Goal: Task Accomplishment & Management: Complete application form

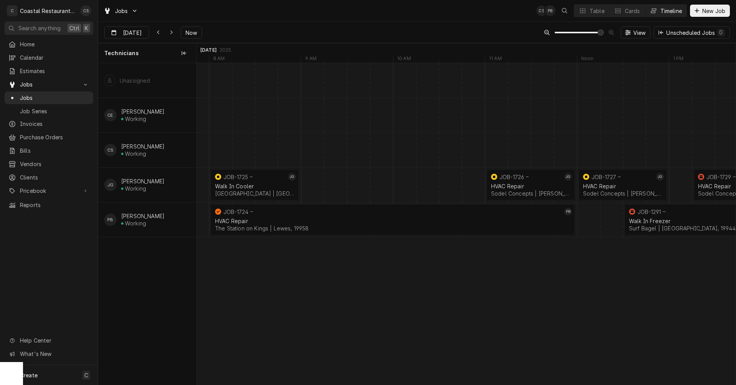
scroll to position [0, 8401]
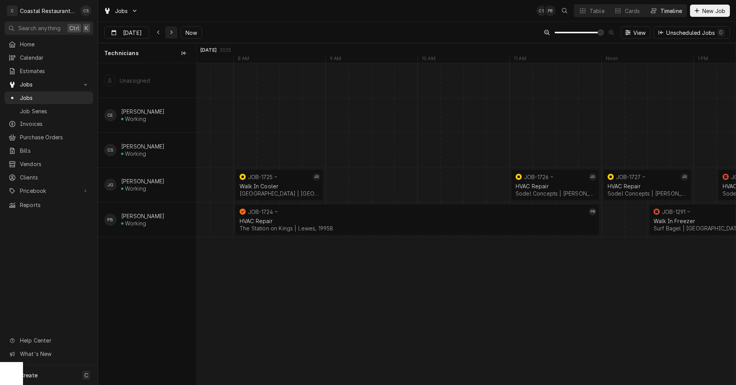
click at [170, 33] on icon "Dynamic Content Wrapper" at bounding box center [171, 32] width 3 height 5
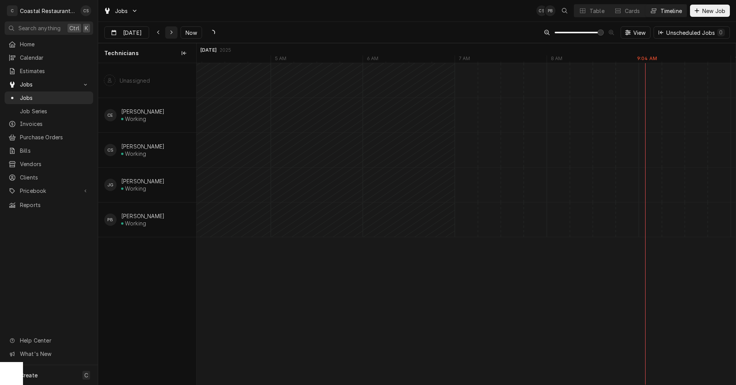
type input "Oct 7"
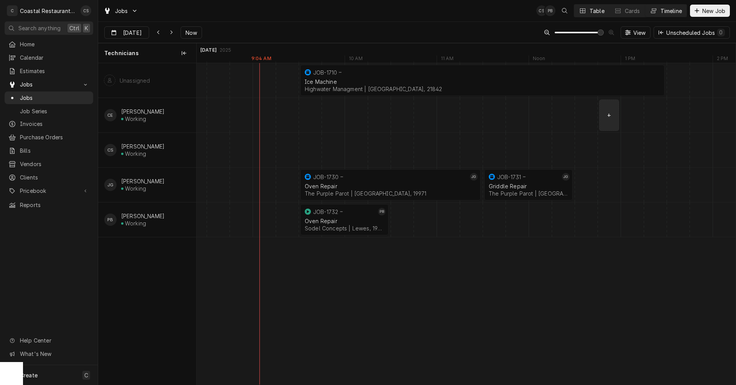
click at [594, 11] on div "Table" at bounding box center [596, 11] width 15 height 8
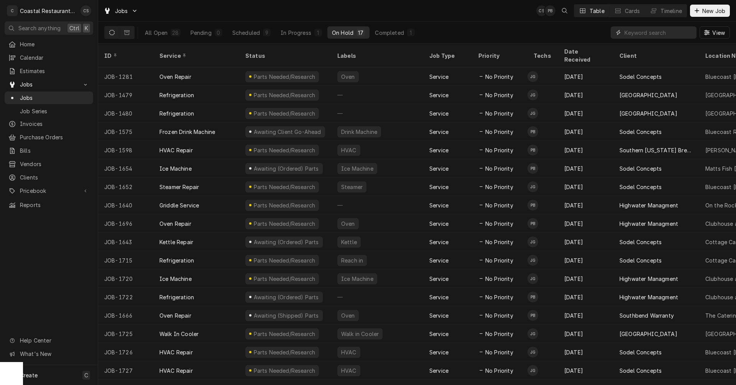
click at [633, 33] on input "Dynamic Content Wrapper" at bounding box center [658, 32] width 68 height 12
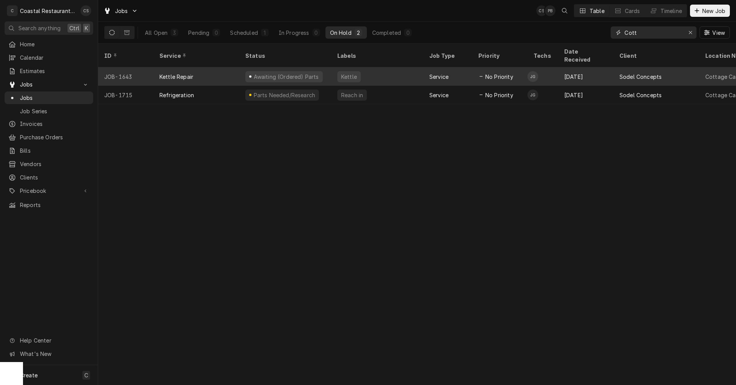
type input "Cott"
click at [200, 67] on div "Kettle Repair" at bounding box center [196, 76] width 86 height 18
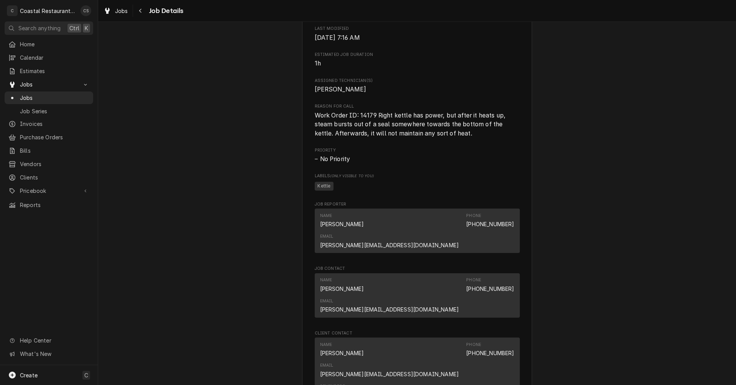
scroll to position [575, 0]
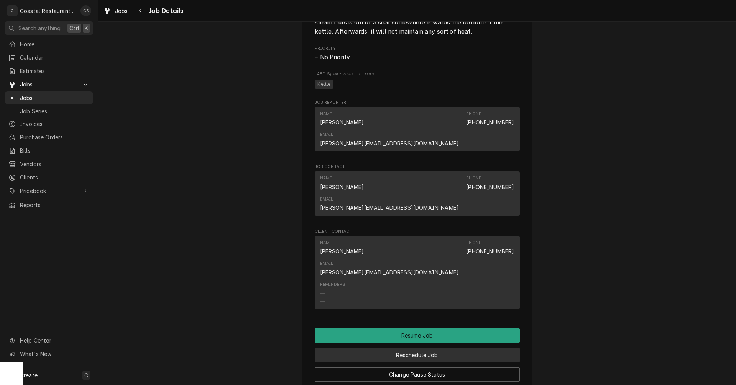
click at [406, 348] on button "Reschedule Job" at bounding box center [417, 355] width 205 height 14
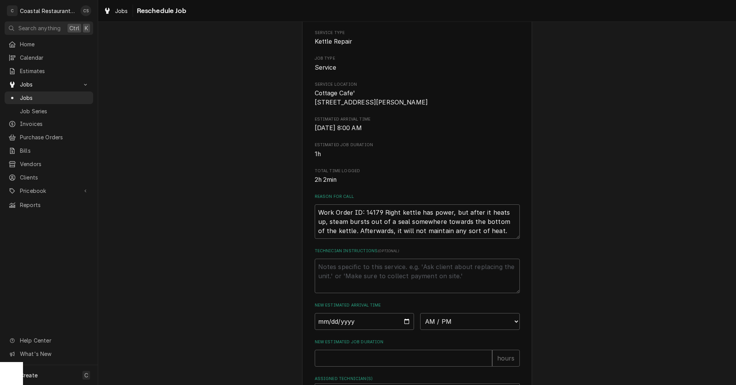
scroll to position [187, 0]
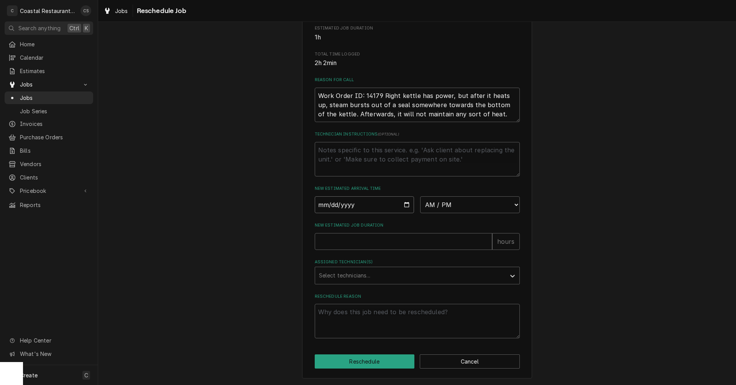
click at [403, 206] on input "Date" at bounding box center [365, 205] width 100 height 17
type textarea "x"
type input "2025-10-07"
click at [456, 205] on select "AM / PM 6:00 AM 6:15 AM 6:30 AM 6:45 AM 7:00 AM 7:15 AM 7:30 AM 7:45 AM 8:00 AM…" at bounding box center [470, 205] width 100 height 17
select select "11:30:00"
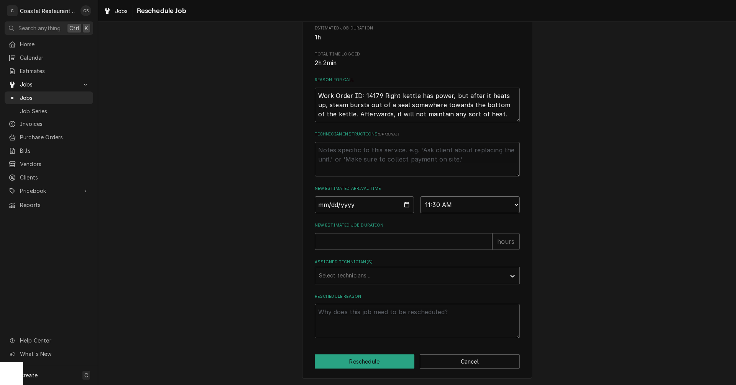
click at [420, 197] on select "AM / PM 6:00 AM 6:15 AM 6:30 AM 6:45 AM 7:00 AM 7:15 AM 7:30 AM 7:45 AM 8:00 AM…" at bounding box center [470, 205] width 100 height 17
click at [380, 246] on input "New Estimated Job Duration" at bounding box center [403, 241] width 177 height 17
type textarea "x"
type input "2"
click at [371, 274] on div "Assigned Technician(s)" at bounding box center [410, 276] width 183 height 14
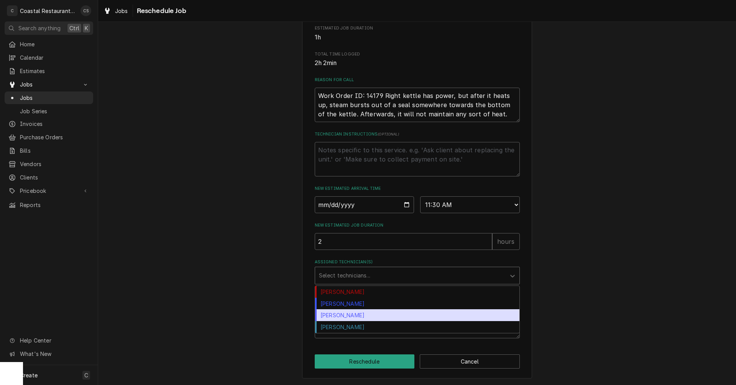
click at [358, 313] on div "James Gatton" at bounding box center [417, 316] width 204 height 12
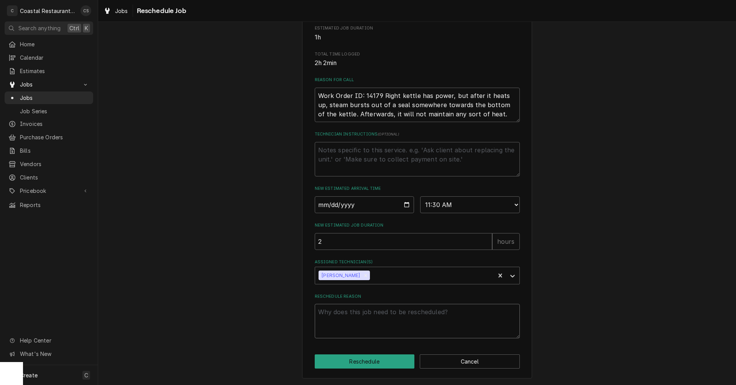
click at [358, 319] on textarea "Reschedule Reason" at bounding box center [417, 321] width 205 height 34
type textarea "x"
type textarea "p"
type textarea "x"
type textarea "pa"
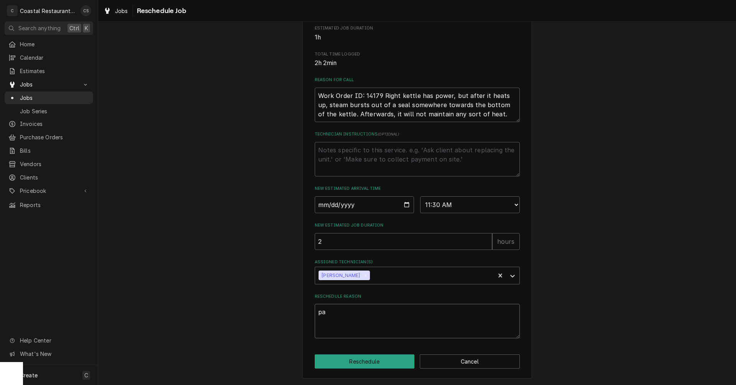
type textarea "x"
type textarea "par"
type textarea "x"
type textarea "part"
type textarea "x"
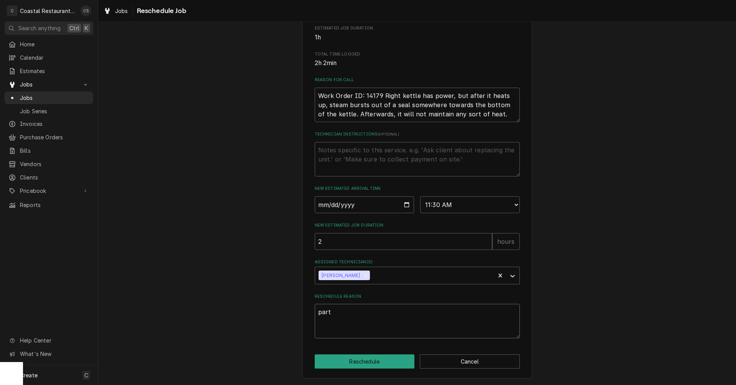
type textarea "part"
type textarea "x"
type textarea "part a"
type textarea "x"
type textarea "part ar"
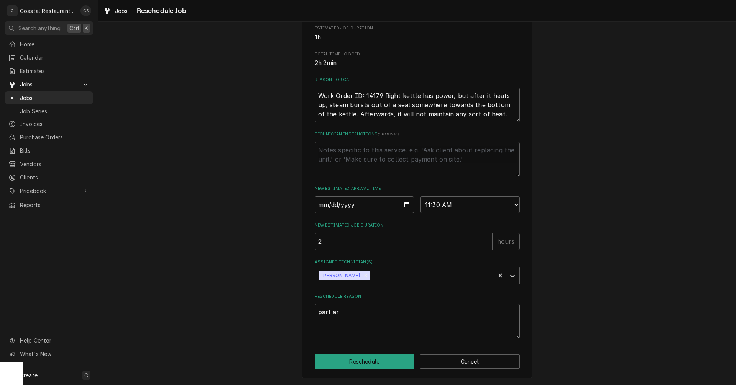
type textarea "x"
type textarea "part arr"
type textarea "x"
type textarea "part arri"
type textarea "x"
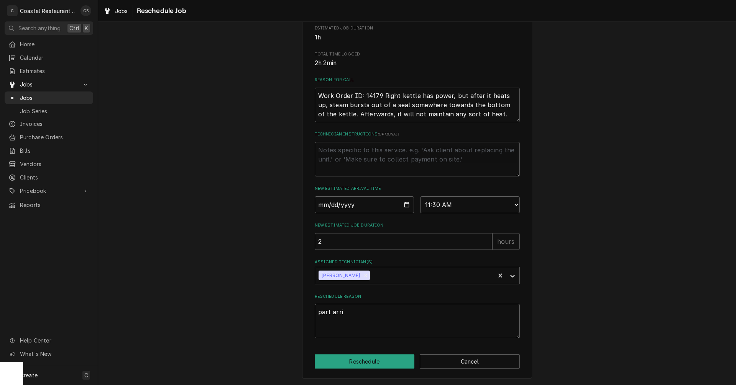
type textarea "part arriv"
type textarea "x"
type textarea "part arrive"
type textarea "x"
type textarea "part arrived"
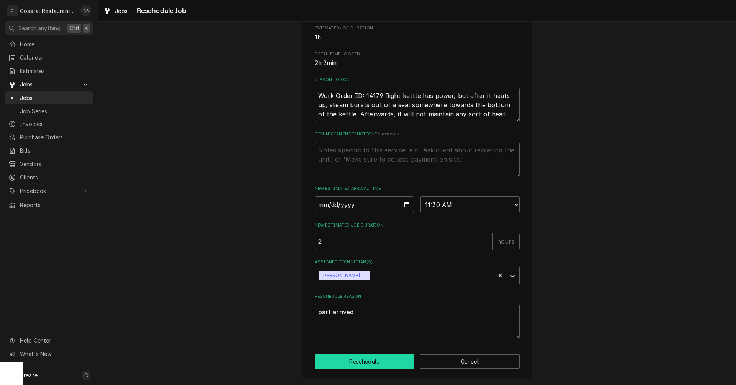
click at [387, 365] on button "Reschedule" at bounding box center [365, 362] width 100 height 14
type textarea "x"
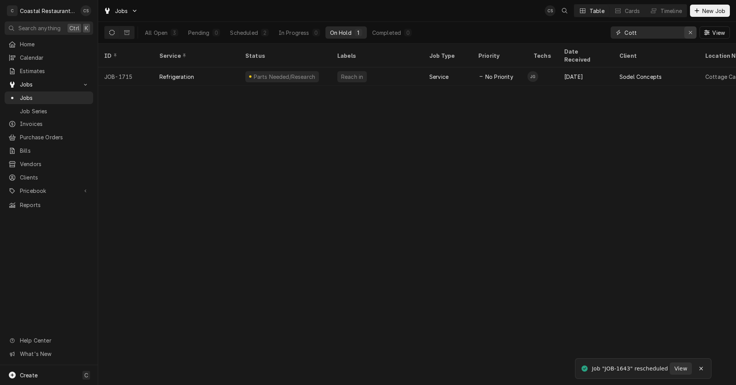
click at [695, 30] on button "Erase input" at bounding box center [690, 32] width 12 height 12
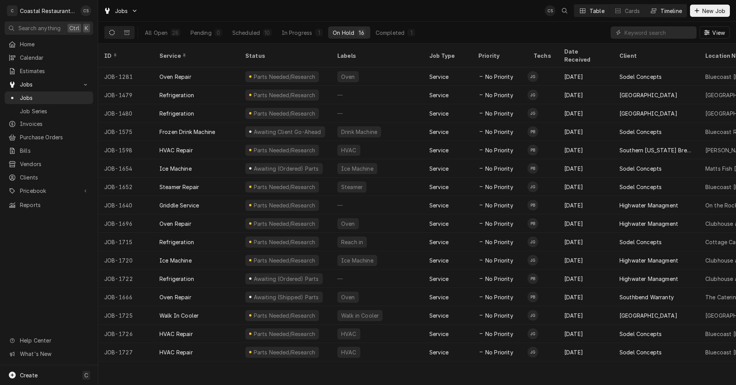
click at [666, 10] on div "Timeline" at bounding box center [670, 11] width 21 height 8
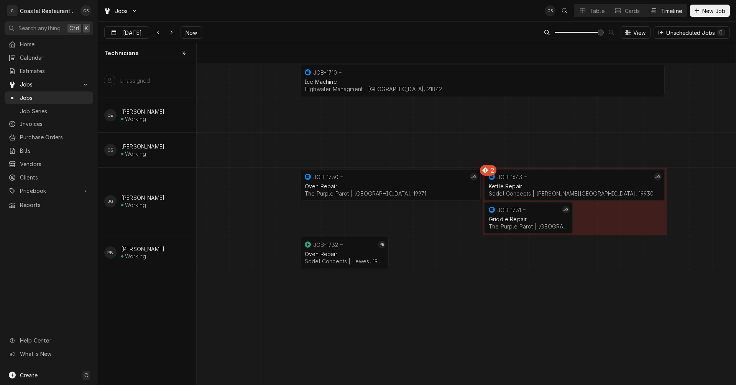
scroll to position [0, 10681]
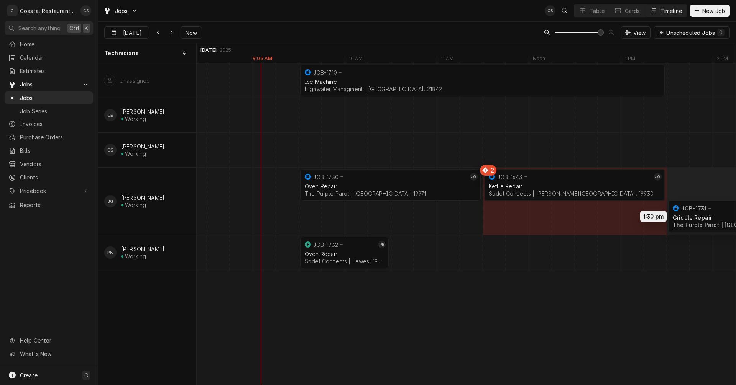
drag, startPoint x: 507, startPoint y: 219, endPoint x: 685, endPoint y: 217, distance: 177.4
click at [685, 217] on div "9:30 AM 1:30 PM JOB-1710 Ice Machine Highwater Managment | Ocean City, 21842 4h…" at bounding box center [466, 224] width 539 height 322
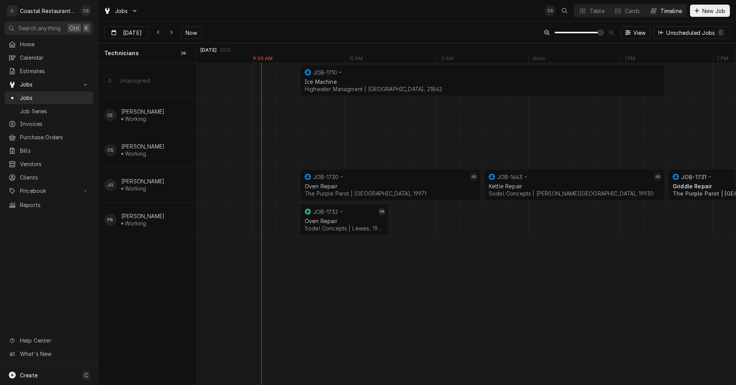
click at [403, 218] on div "Dynamic Content Wrapper" at bounding box center [585, 220] width 22141 height 34
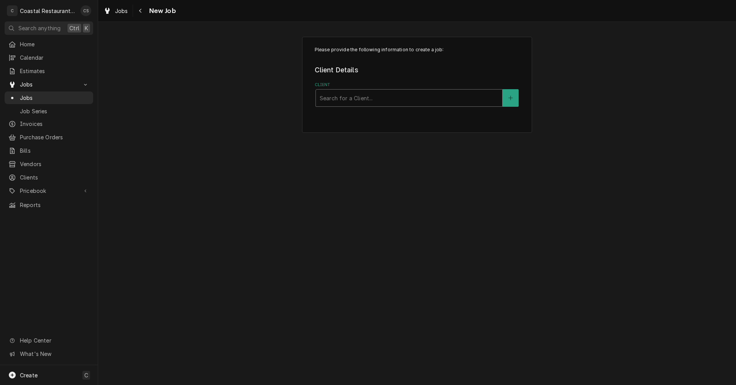
click at [363, 99] on div "Client" at bounding box center [409, 98] width 179 height 14
type input "Baywood"
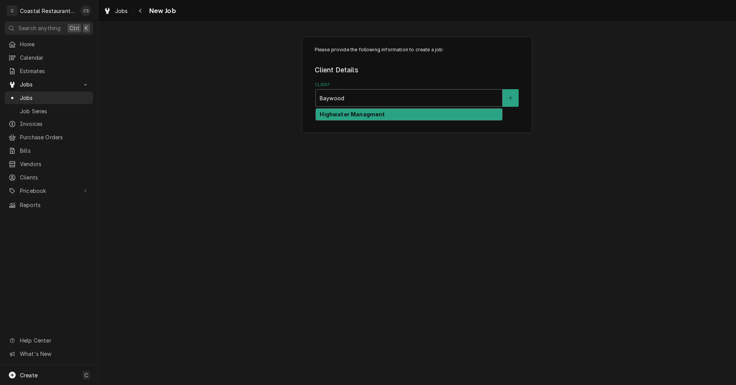
click at [362, 115] on strong "Highwater Managment" at bounding box center [352, 114] width 65 height 7
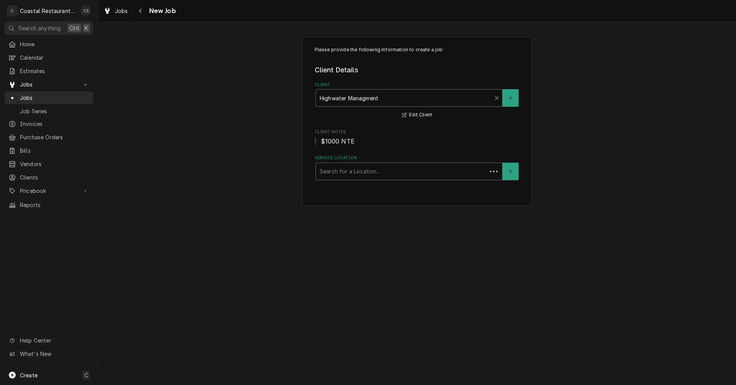
click at [345, 175] on div "Service Location" at bounding box center [401, 172] width 163 height 14
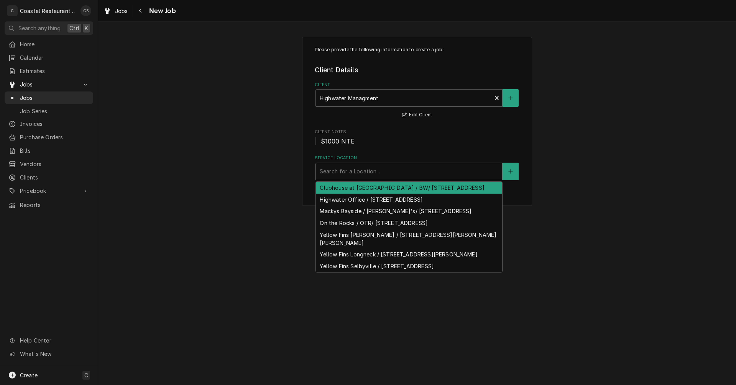
click at [349, 193] on div "Clubhouse at Baywood / BW/ 32267 Clubhouse Way, Millsboro, DE 19966" at bounding box center [409, 188] width 186 height 12
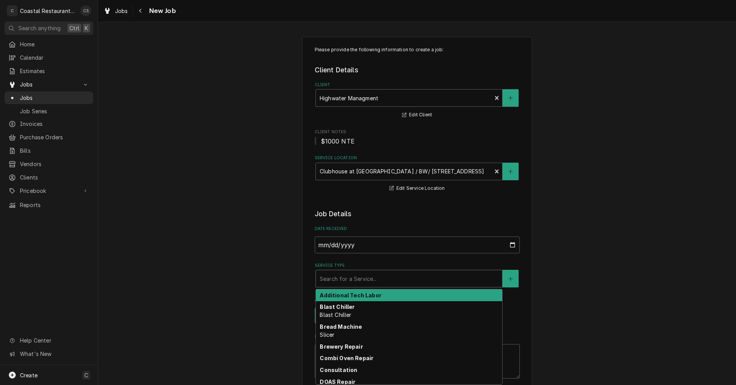
click at [343, 280] on div "Service Type" at bounding box center [409, 279] width 179 height 14
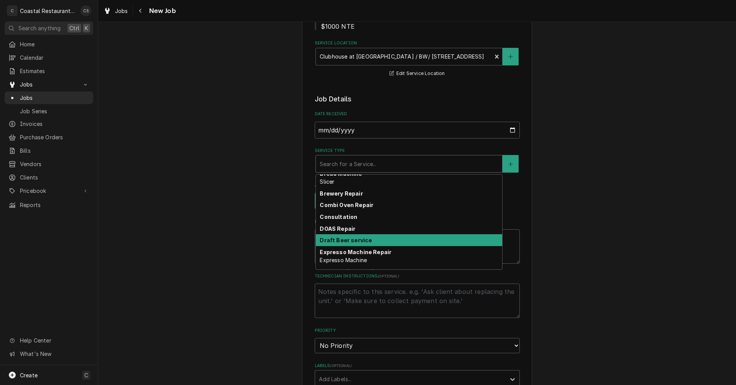
scroll to position [46, 0]
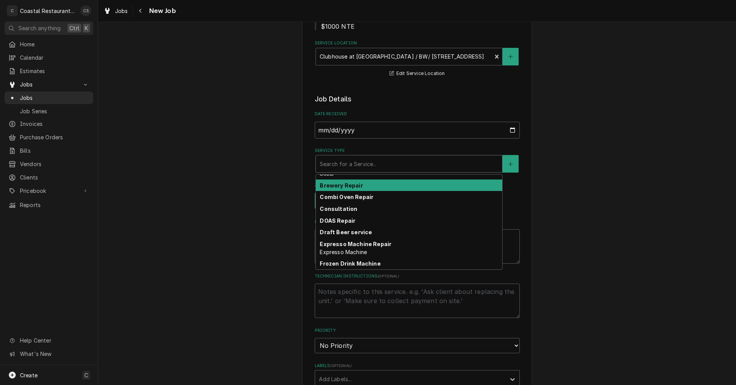
type textarea "x"
type input "S"
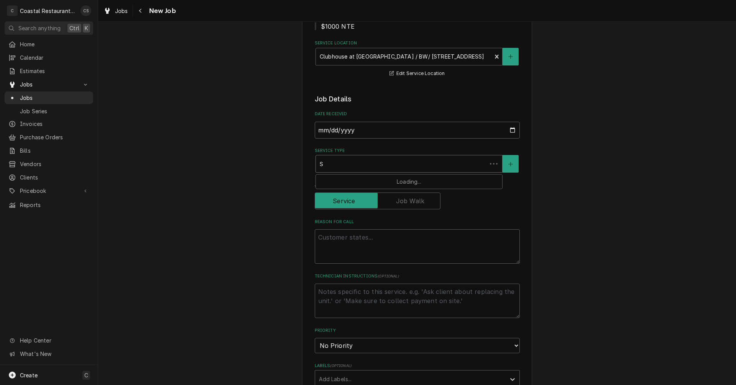
scroll to position [0, 0]
type textarea "x"
type input "St"
type textarea "x"
type input "Ste"
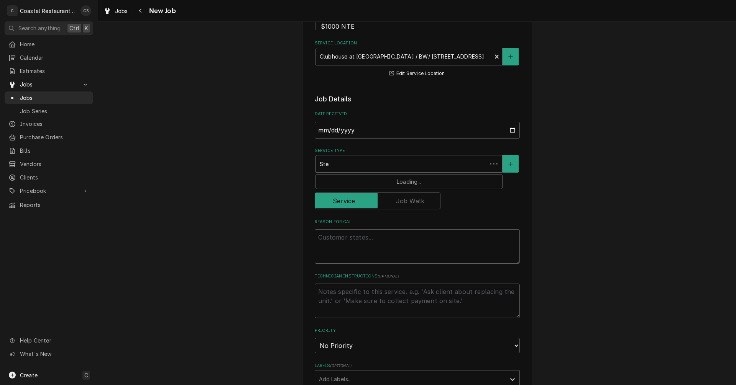
type textarea "x"
type input "Stea"
type textarea "x"
type input "Steam"
click at [341, 194] on strong "Steam Table Repair" at bounding box center [348, 192] width 56 height 7
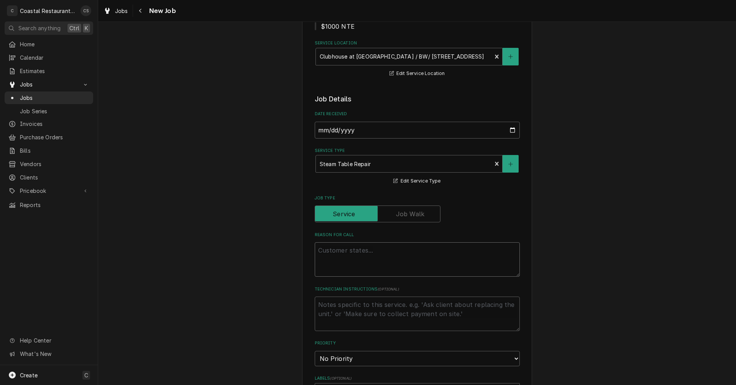
click at [338, 248] on textarea "Reason For Call" at bounding box center [417, 260] width 205 height 34
click at [338, 246] on textarea "Reason For Call" at bounding box center [417, 260] width 205 height 34
paste textarea "Work Order ID: 2641"
type textarea "x"
type textarea "Work Order ID: 2641"
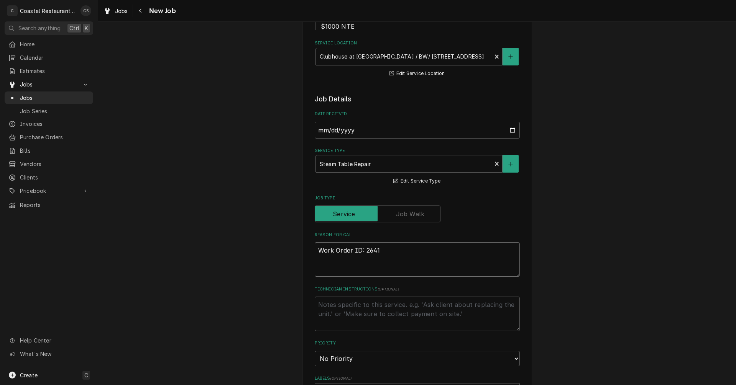
type textarea "x"
type textarea "Work Order ID: 2641"
type textarea "x"
type textarea "Work Order ID: 2641"
click at [419, 253] on textarea "Work Order ID: 2641" at bounding box center [417, 260] width 205 height 34
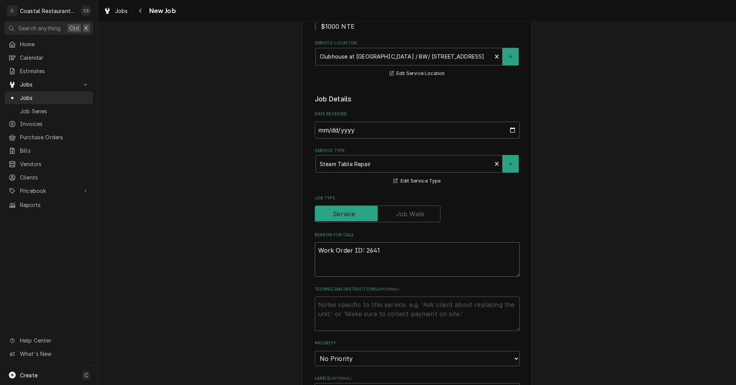
paste textarea "steam table water drain valve is slowly leaking, we are adding water frequently"
type textarea "x"
type textarea "Work Order ID: 2641 steam table water drain valve is slowly leaking, we are add…"
type textarea "x"
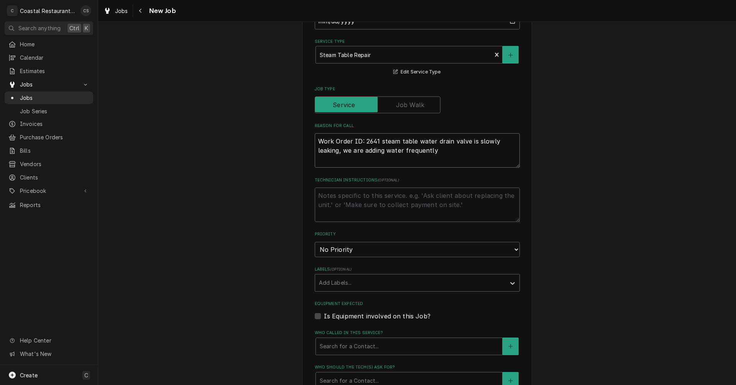
scroll to position [307, 0]
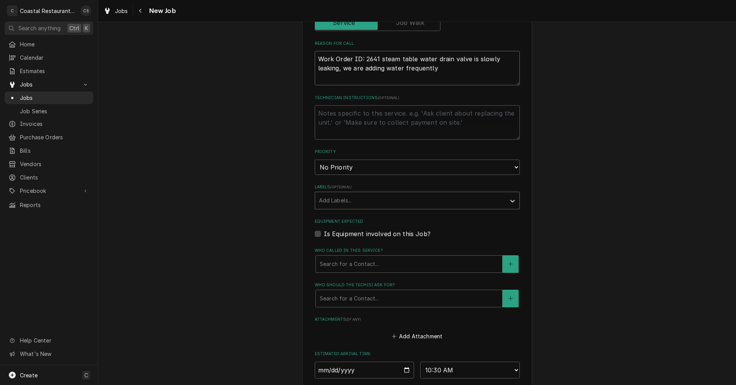
type textarea "Work Order ID: 2641 steam table water drain valve is slowly leaking, we are add…"
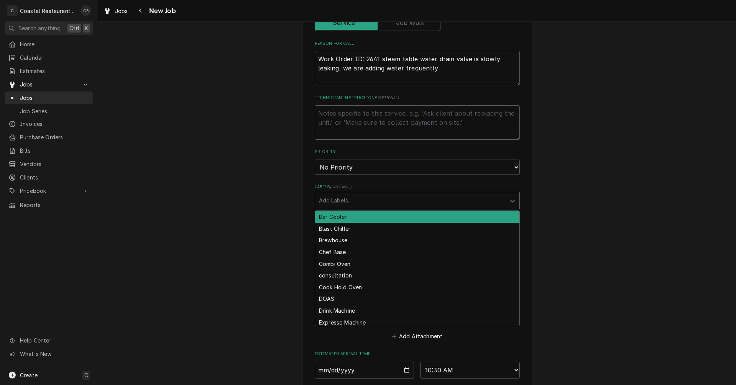
click at [336, 203] on div "Labels" at bounding box center [410, 201] width 183 height 14
type input "stea"
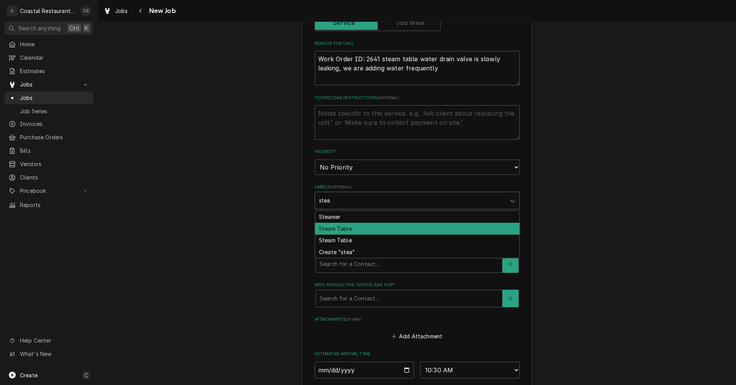
click at [332, 228] on div "Steam Table" at bounding box center [417, 229] width 204 height 12
type textarea "x"
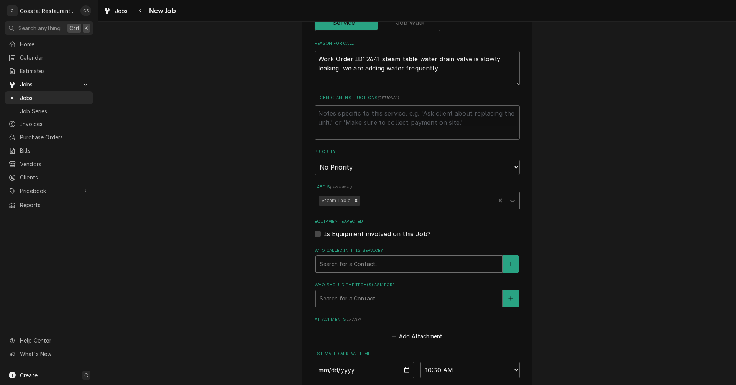
click at [331, 265] on div "Who called in this service?" at bounding box center [409, 265] width 179 height 14
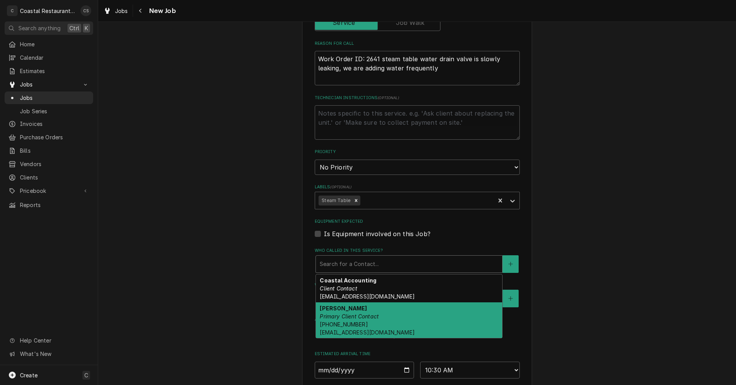
click at [344, 311] on strong "Dan Wheeler" at bounding box center [343, 308] width 47 height 7
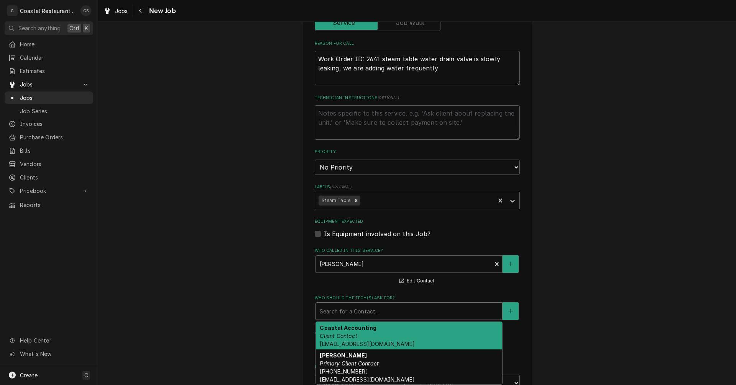
click at [344, 317] on div "Who should the tech(s) ask for?" at bounding box center [409, 312] width 179 height 14
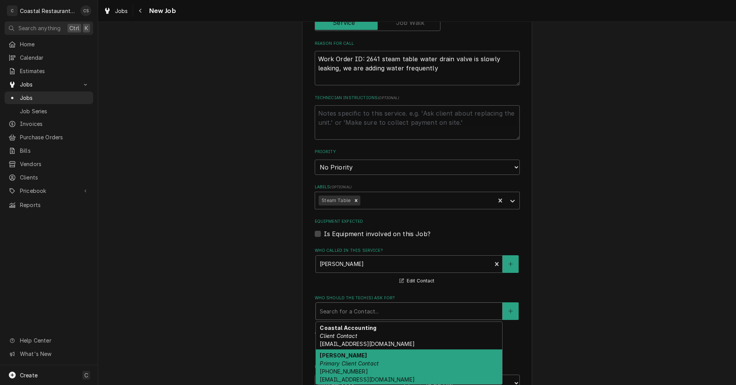
click at [343, 356] on strong "Dan Wheeler" at bounding box center [343, 356] width 47 height 7
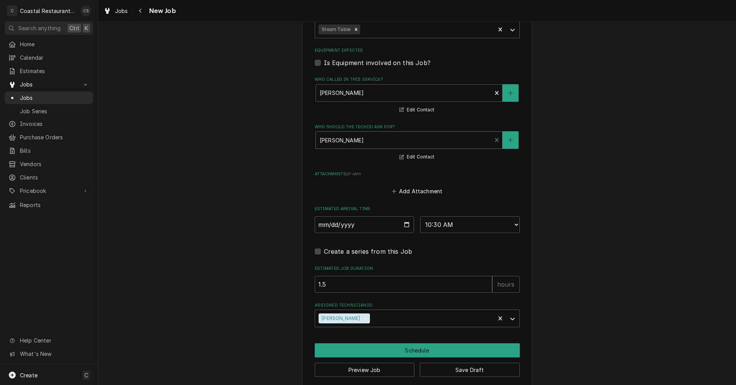
scroll to position [486, 0]
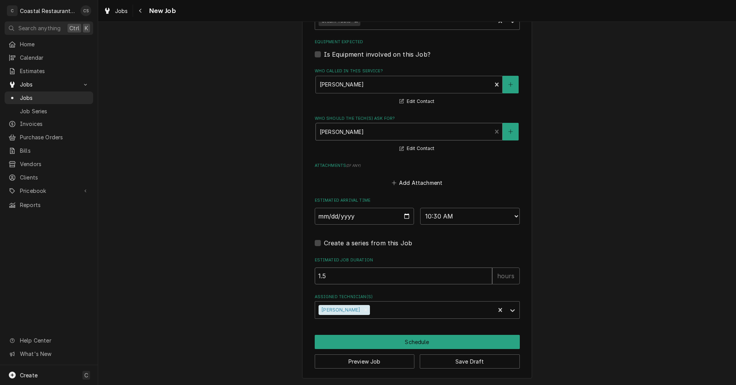
click at [330, 279] on input "1.5" at bounding box center [403, 276] width 177 height 17
type textarea "x"
type input "1"
type textarea "x"
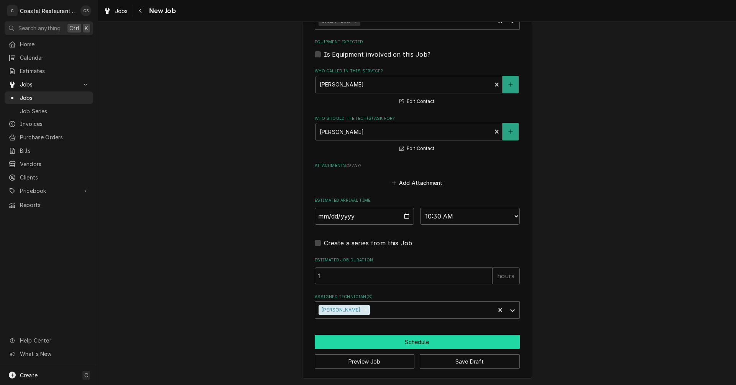
type input "1"
click at [405, 344] on button "Schedule" at bounding box center [417, 342] width 205 height 14
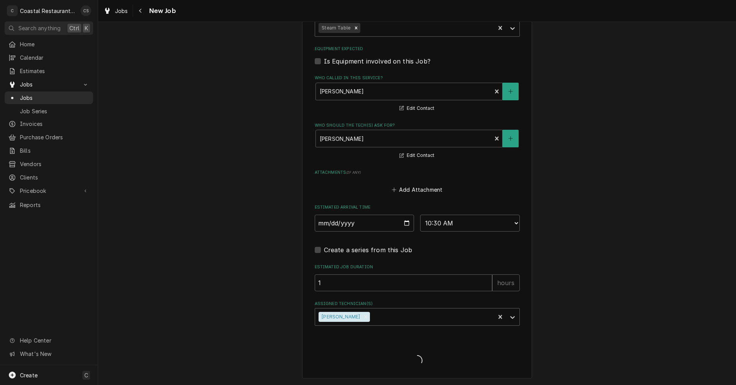
type textarea "x"
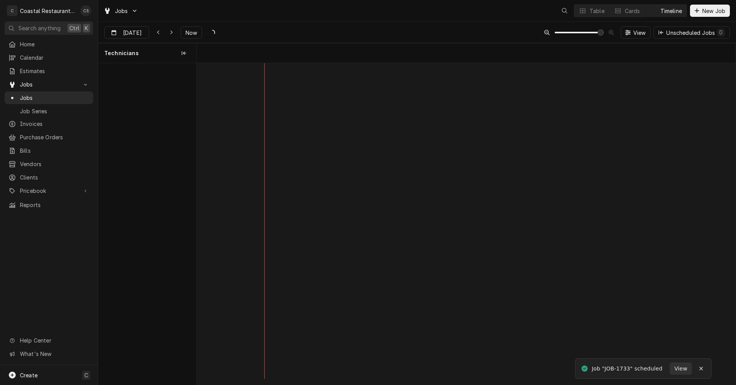
scroll to position [0, 10681]
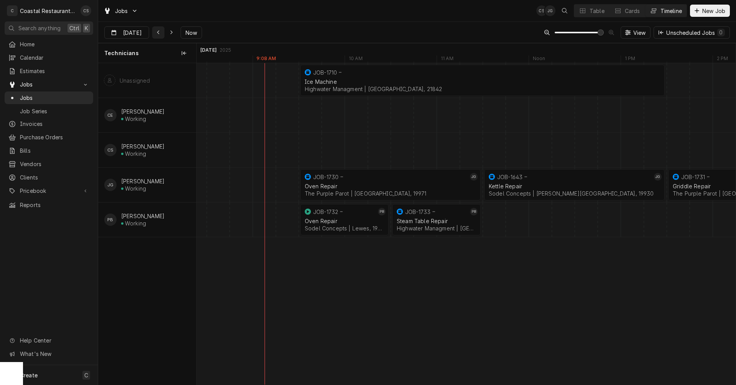
click at [157, 33] on icon "Dynamic Content Wrapper" at bounding box center [158, 32] width 3 height 5
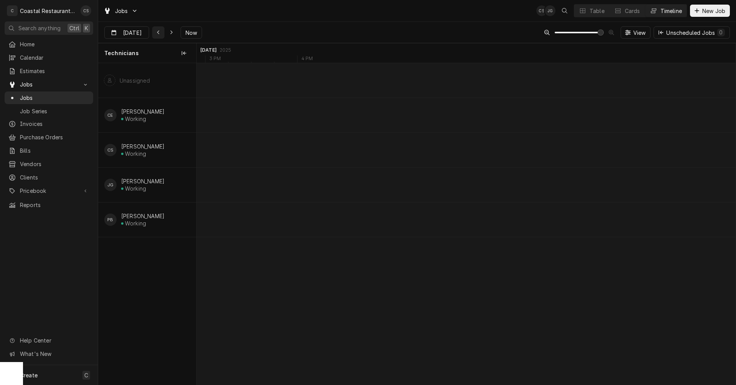
scroll to position [0, 8088]
type input "Oct 6"
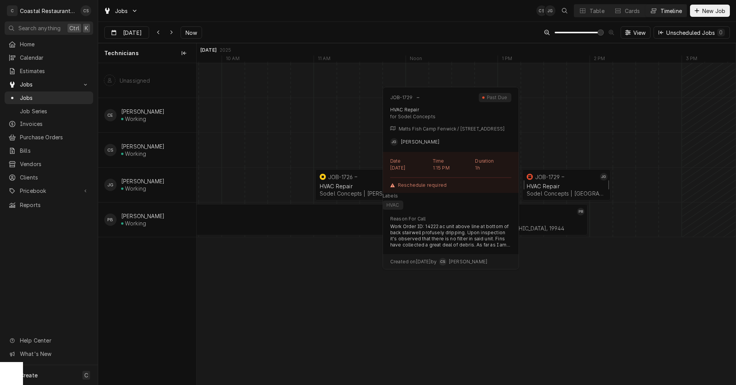
click at [569, 184] on div "HVAC Repair" at bounding box center [566, 186] width 79 height 7
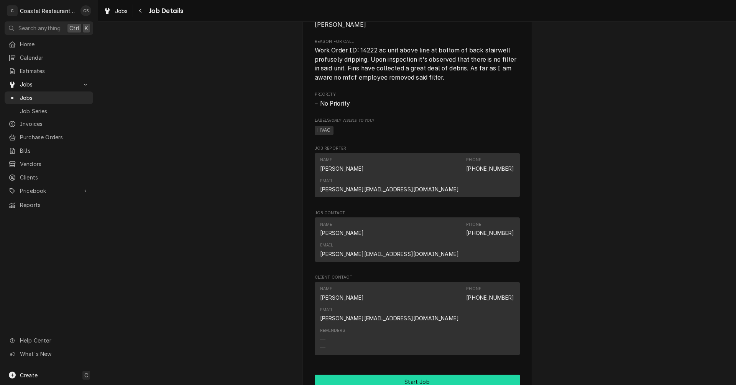
scroll to position [460, 0]
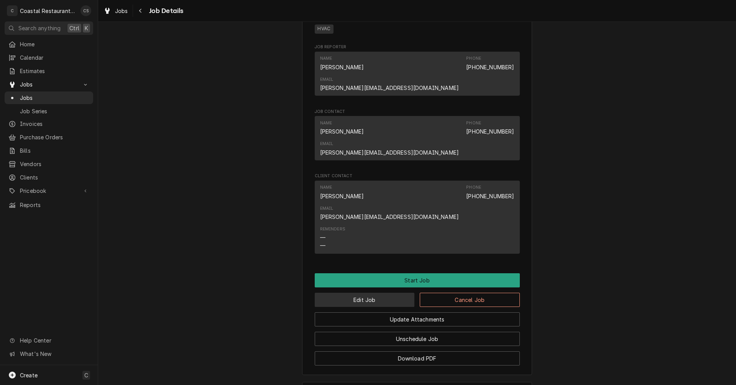
click at [385, 293] on button "Edit Job" at bounding box center [365, 300] width 100 height 14
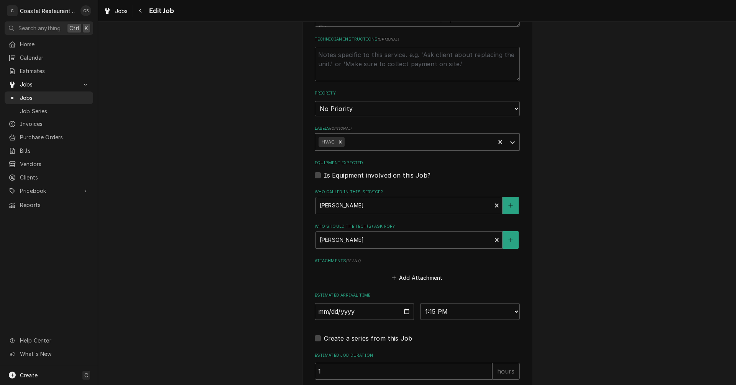
scroll to position [383, 0]
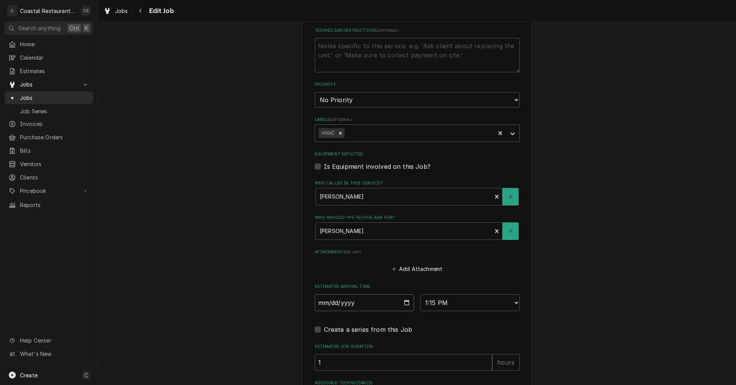
click at [404, 303] on input "[DATE]" at bounding box center [365, 303] width 100 height 17
type textarea "x"
type input "[DATE]"
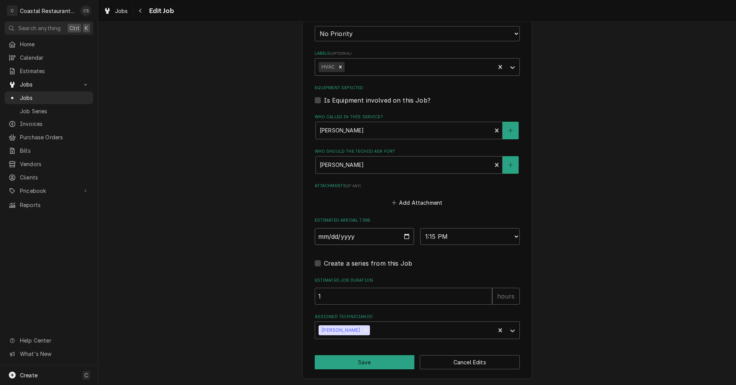
scroll to position [450, 0]
click at [363, 329] on icon "Remove James Gatton" at bounding box center [365, 329] width 5 height 5
click at [353, 331] on div "Assigned Technician(s)" at bounding box center [410, 330] width 183 height 14
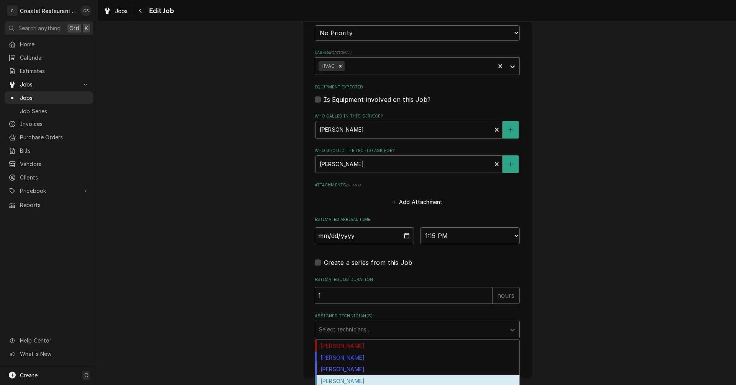
click at [349, 378] on div "[PERSON_NAME]" at bounding box center [417, 382] width 204 height 12
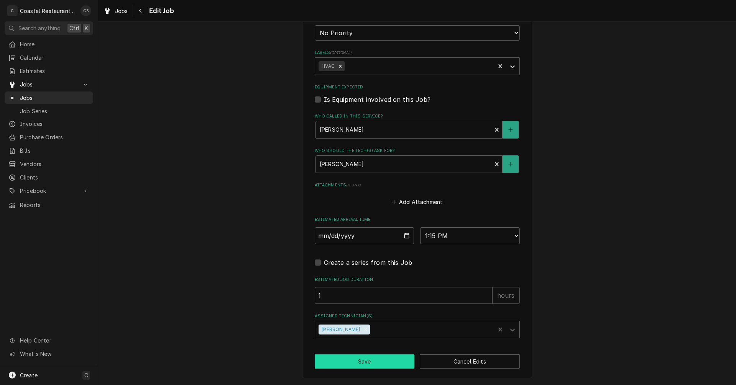
click at [363, 366] on button "Save" at bounding box center [365, 362] width 100 height 14
type textarea "x"
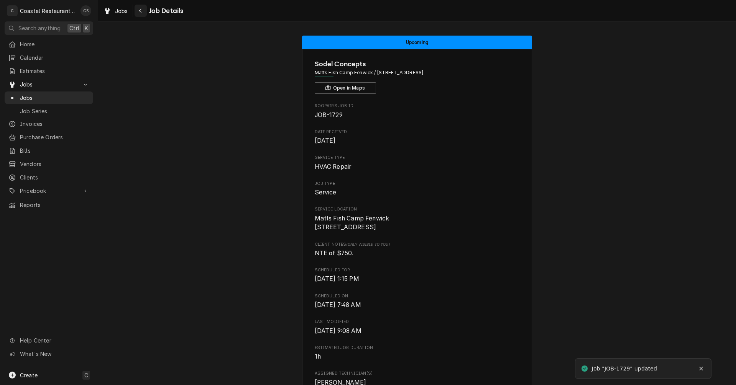
click at [142, 11] on div "Navigate back" at bounding box center [141, 11] width 8 height 8
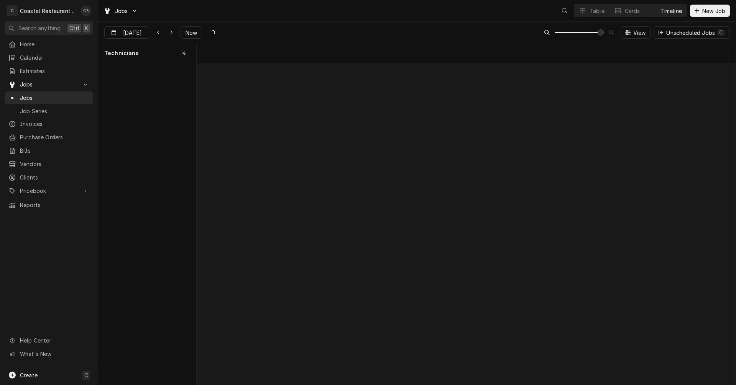
scroll to position [0, 10689]
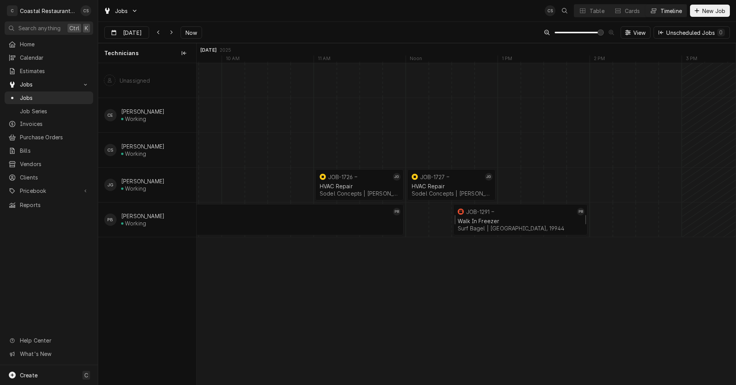
click at [518, 223] on div "Walk In Freezer" at bounding box center [520, 221] width 125 height 7
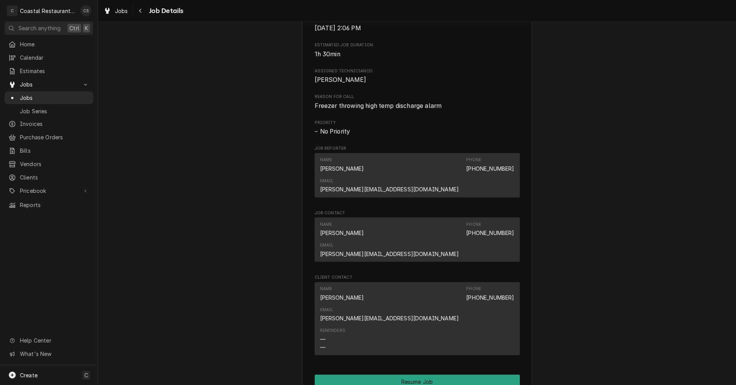
scroll to position [536, 0]
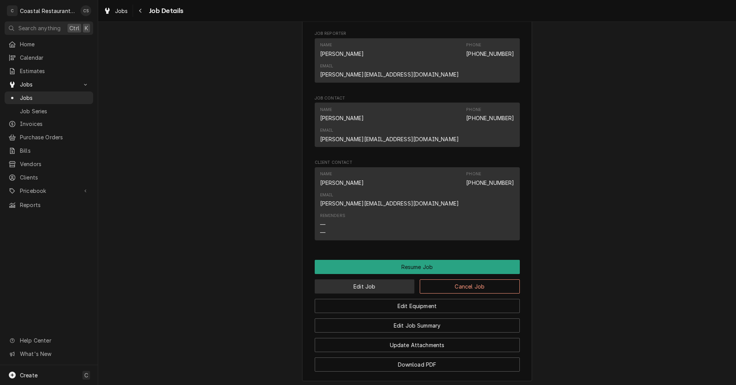
click at [381, 280] on button "Edit Job" at bounding box center [365, 287] width 100 height 14
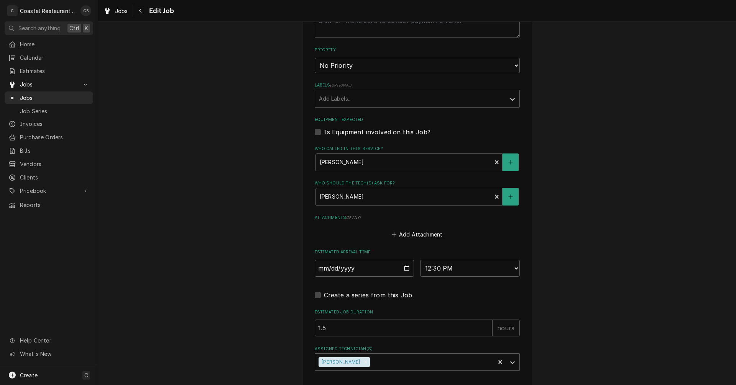
scroll to position [367, 0]
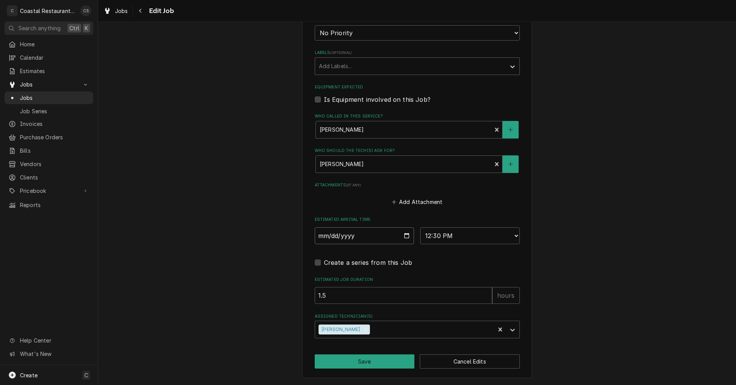
click at [404, 238] on input "[DATE]" at bounding box center [365, 236] width 100 height 17
type textarea "x"
type input "[DATE]"
click at [370, 363] on button "Save" at bounding box center [365, 362] width 100 height 14
type textarea "x"
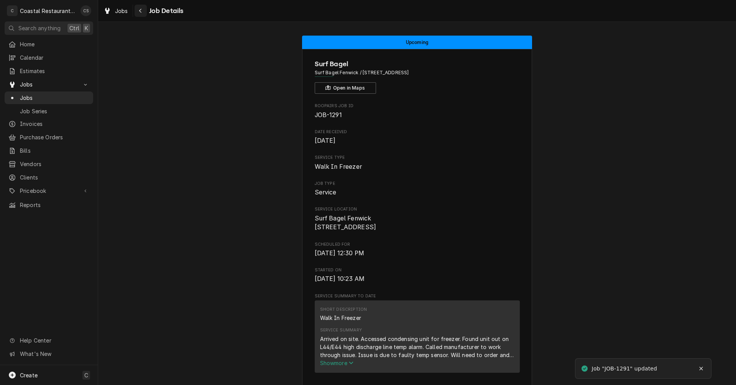
click at [140, 10] on icon "Navigate back" at bounding box center [140, 11] width 2 height 4
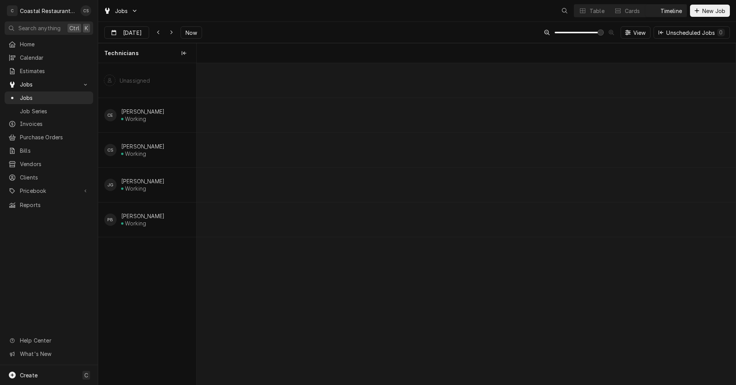
scroll to position [0, 10689]
click at [170, 32] on icon "Dynamic Content Wrapper" at bounding box center [171, 32] width 3 height 5
type input "[DATE]"
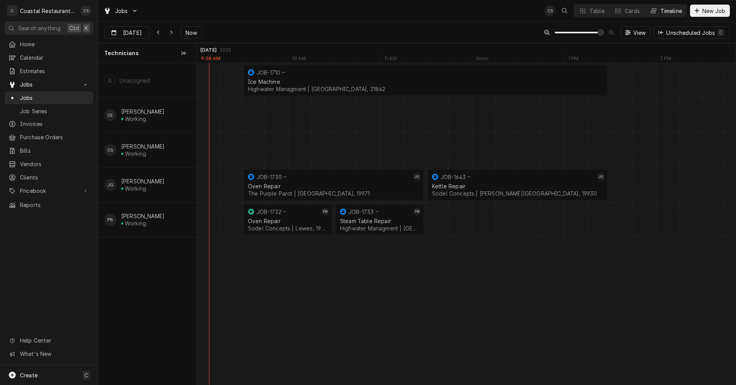
scroll to position [0, 12893]
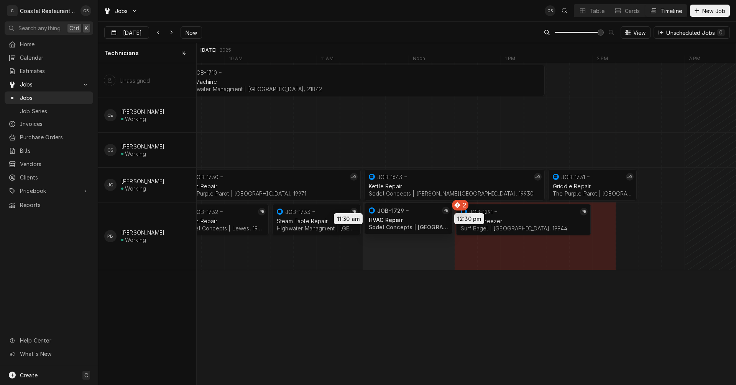
drag, startPoint x: 546, startPoint y: 259, endPoint x: 382, endPoint y: 225, distance: 167.9
click at [382, 225] on div "9:30 AM 11:30 AM JOB-1730 JG Oven Repair The Purple Parot | [GEOGRAPHIC_DATA], …" at bounding box center [466, 224] width 539 height 322
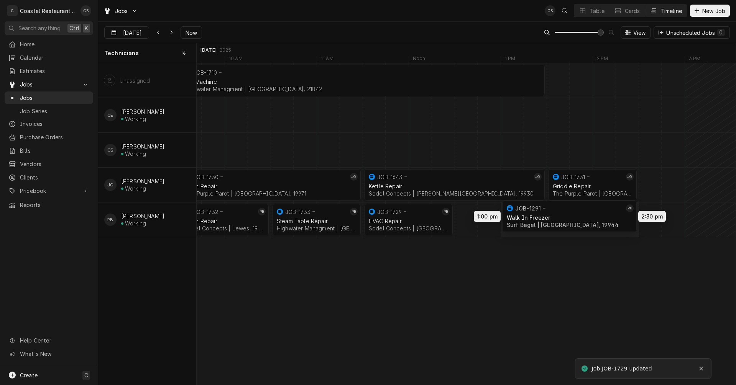
drag, startPoint x: 503, startPoint y: 221, endPoint x: 540, endPoint y: 217, distance: 36.9
click at [540, 217] on div "9:30 AM 11:30 AM JOB-1730 JG Oven Repair The Purple Parot | [GEOGRAPHIC_DATA], …" at bounding box center [466, 224] width 539 height 322
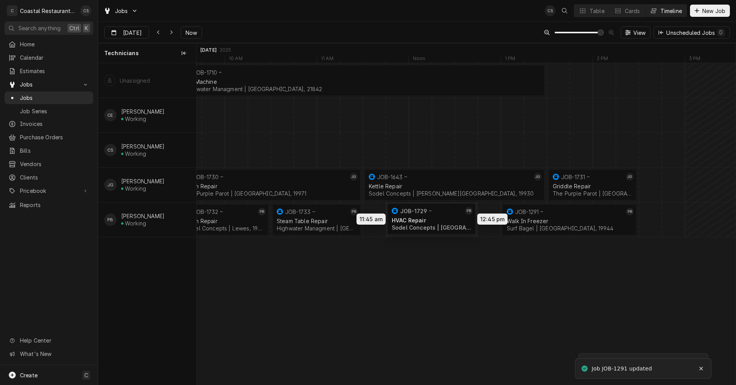
drag, startPoint x: 431, startPoint y: 223, endPoint x: 443, endPoint y: 222, distance: 12.3
click at [443, 222] on div "9:30 AM 11:30 AM JOB-1730 JG Oven Repair The Purple Parot | [GEOGRAPHIC_DATA], …" at bounding box center [466, 224] width 539 height 322
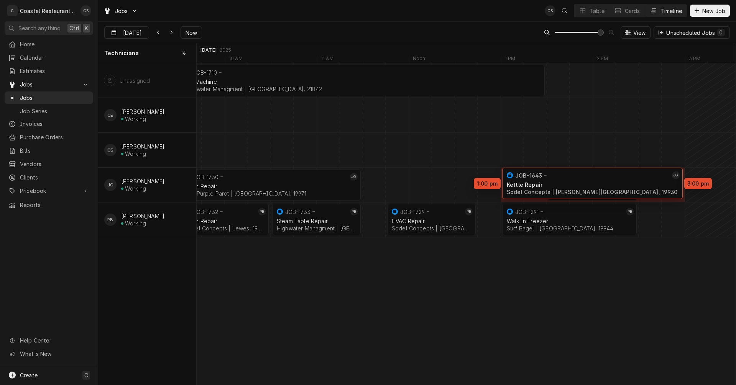
drag, startPoint x: 413, startPoint y: 180, endPoint x: 550, endPoint y: 179, distance: 137.2
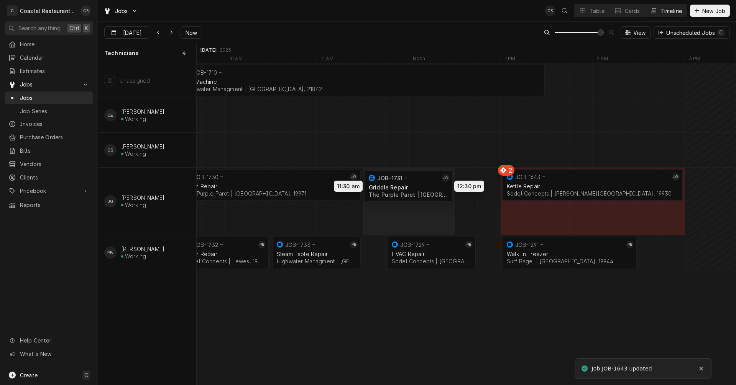
drag, startPoint x: 575, startPoint y: 219, endPoint x: 387, endPoint y: 187, distance: 191.2
click at [387, 187] on div "9:30 AM 11:30 AM JOB-1730 JG Oven Repair The Purple Parot | [GEOGRAPHIC_DATA], …" at bounding box center [466, 224] width 539 height 322
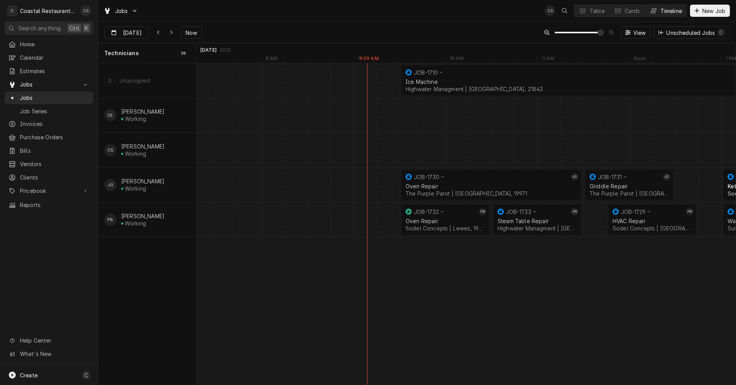
scroll to position [0, 12735]
